Goal: Download file/media

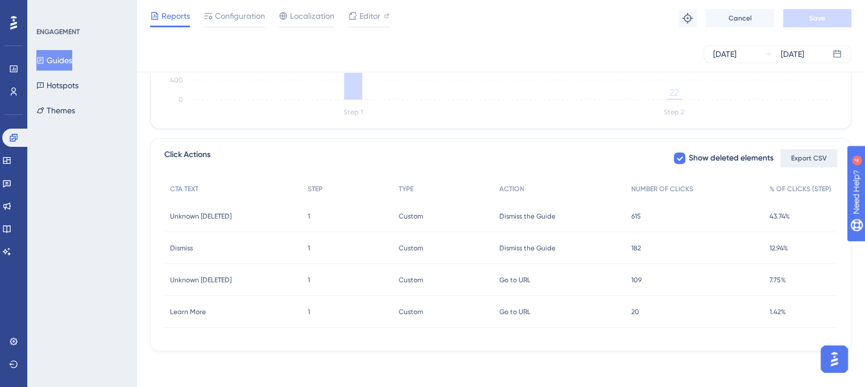
click at [808, 159] on span "Export CSV" at bounding box center [809, 158] width 36 height 9
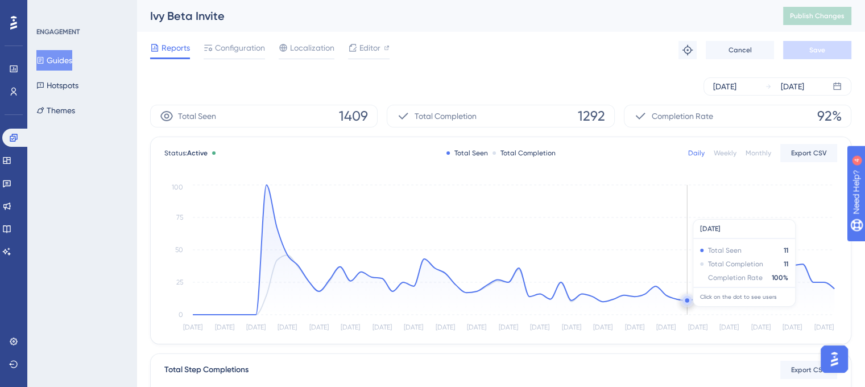
scroll to position [383, 0]
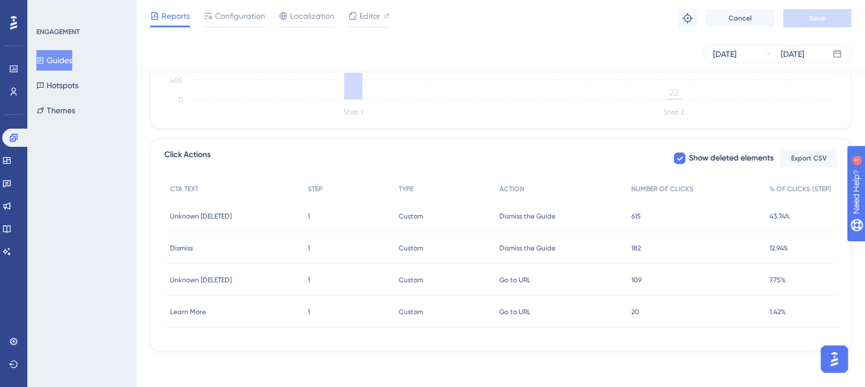
click at [516, 212] on span "Dismiss the Guide" at bounding box center [527, 216] width 56 height 9
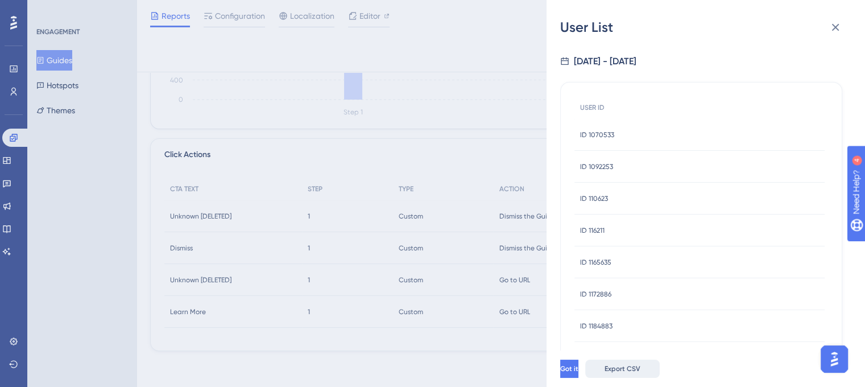
click at [641, 373] on span "Export CSV" at bounding box center [623, 368] width 36 height 9
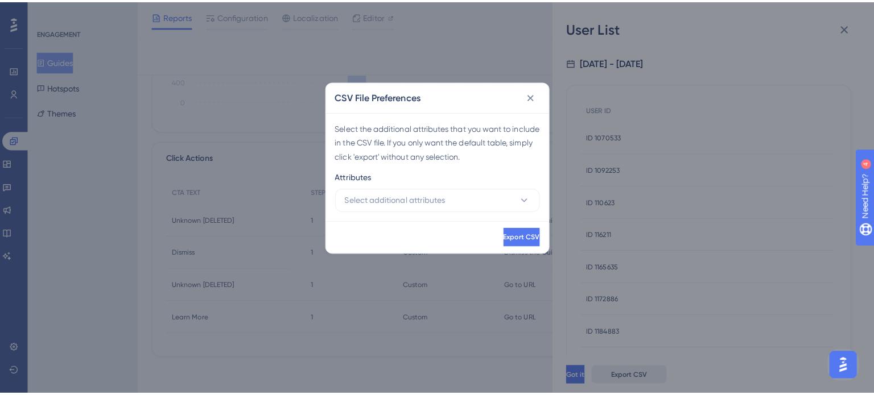
scroll to position [375, 0]
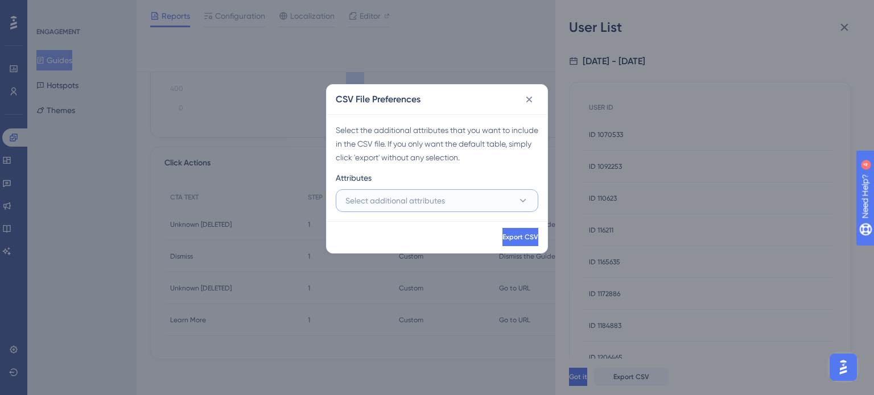
click at [440, 197] on span "Select additional attributes" at bounding box center [395, 201] width 100 height 14
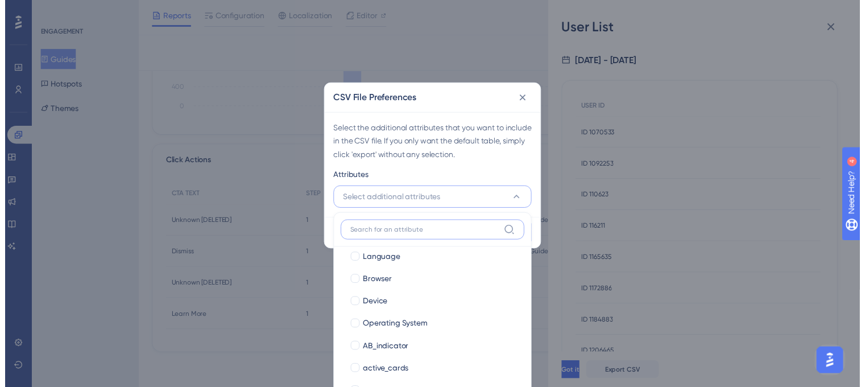
scroll to position [0, 0]
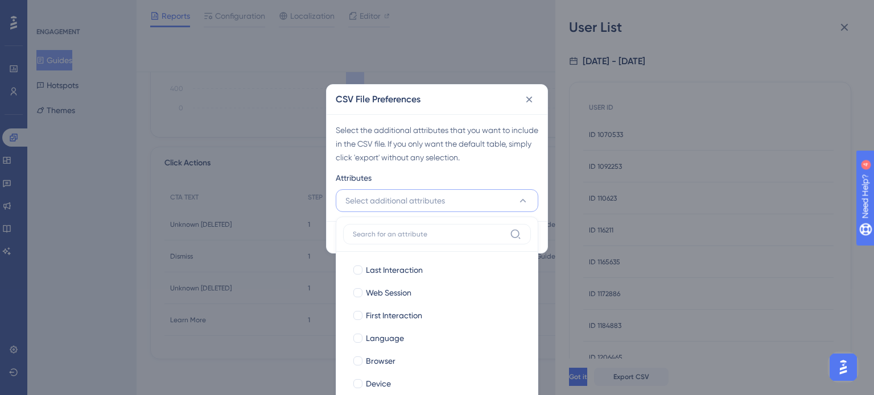
click at [447, 171] on div "Attributes" at bounding box center [437, 180] width 203 height 18
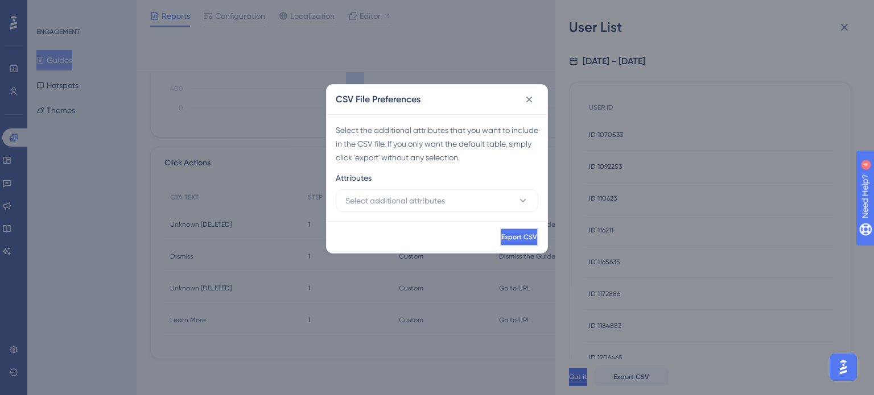
click at [514, 236] on span "Export CSV" at bounding box center [519, 237] width 36 height 9
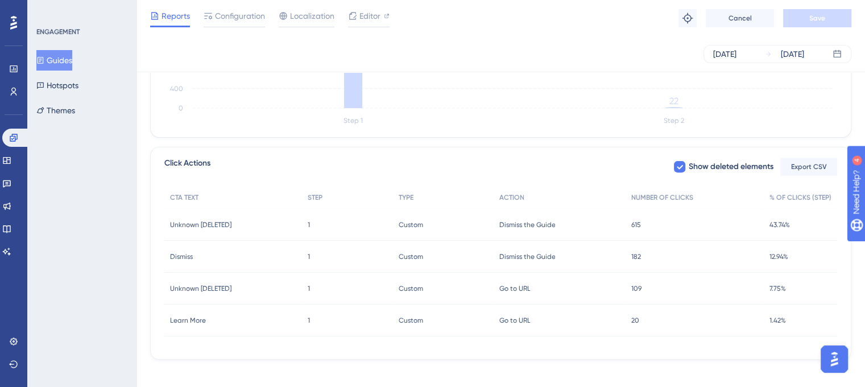
click at [530, 254] on span "Dismiss the Guide" at bounding box center [527, 256] width 56 height 9
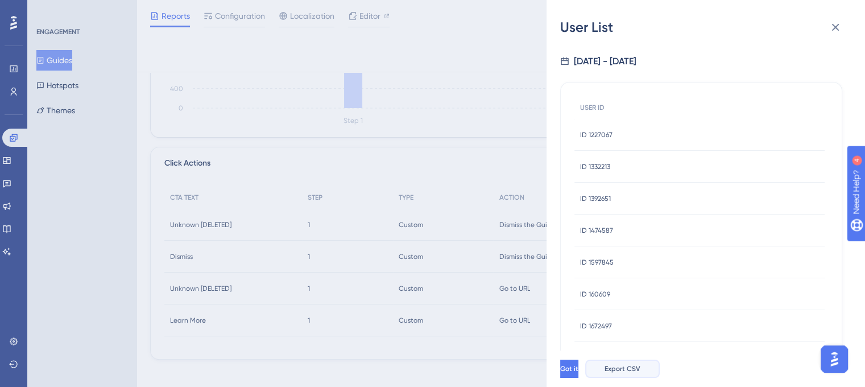
click at [641, 373] on span "Export CSV" at bounding box center [623, 368] width 36 height 9
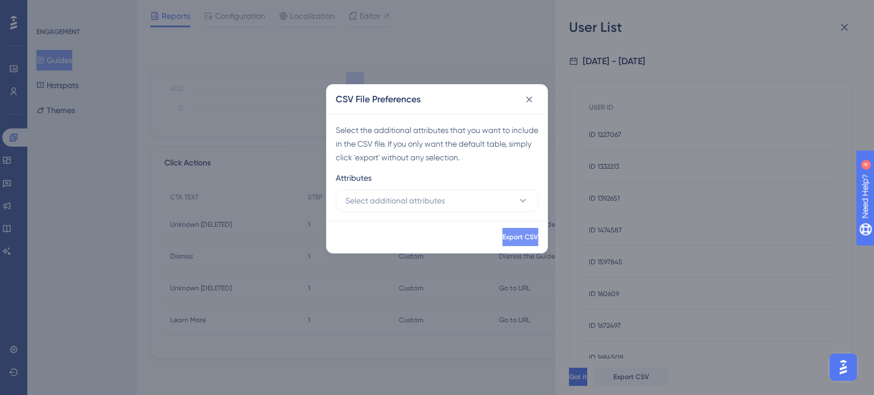
click at [502, 232] on button "Export CSV" at bounding box center [520, 237] width 36 height 18
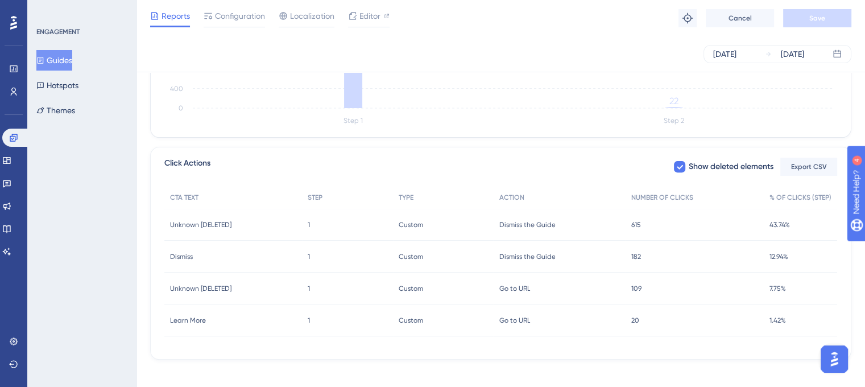
click at [525, 291] on span "Go to URL" at bounding box center [514, 288] width 31 height 9
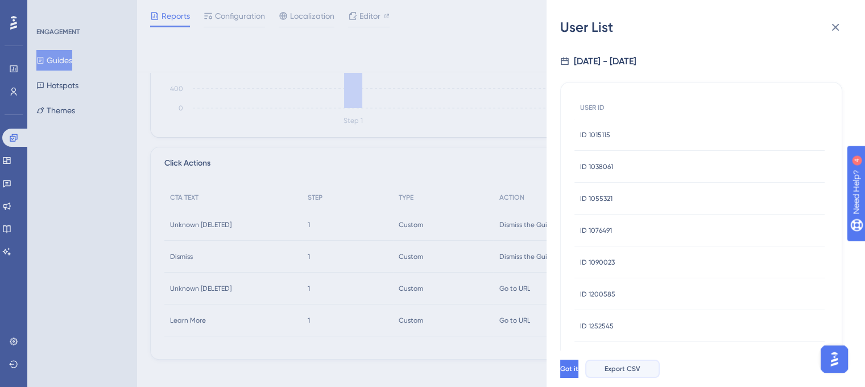
click at [641, 373] on span "Export CSV" at bounding box center [623, 368] width 36 height 9
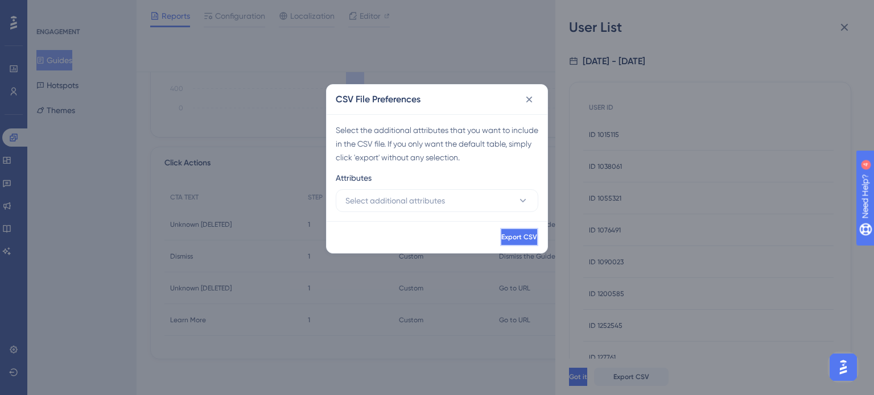
click at [510, 232] on button "Export CSV" at bounding box center [519, 237] width 38 height 18
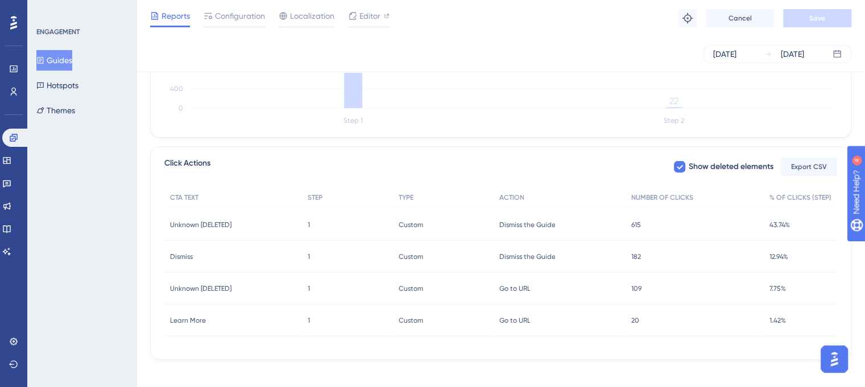
click at [524, 319] on span "Go to URL" at bounding box center [514, 320] width 31 height 9
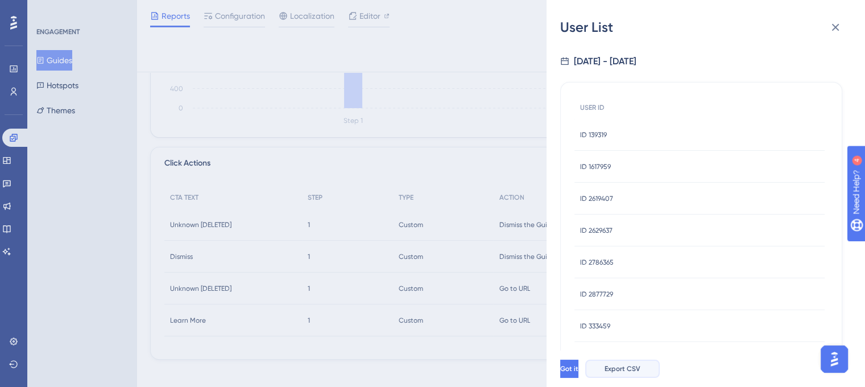
click at [660, 371] on button "Export CSV" at bounding box center [622, 369] width 75 height 18
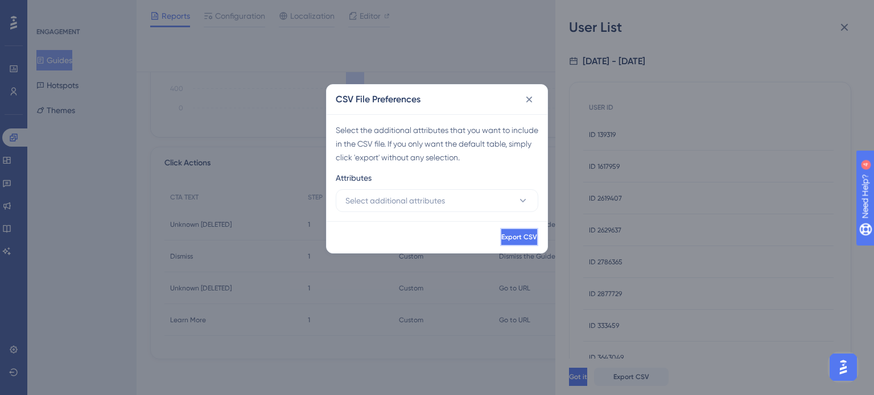
click at [521, 235] on button "Export CSV" at bounding box center [519, 237] width 38 height 18
